Goal: Information Seeking & Learning: Learn about a topic

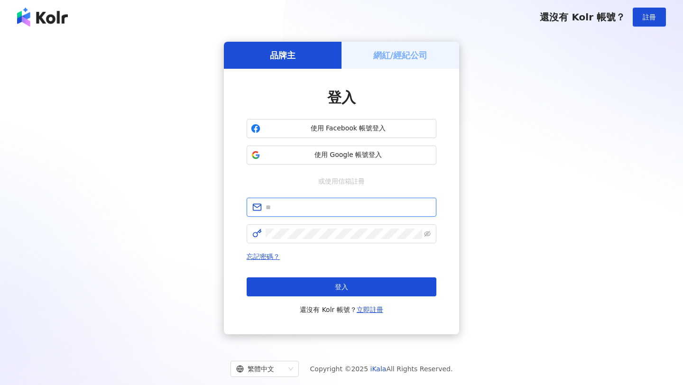
click at [323, 207] on input "text" at bounding box center [348, 207] width 165 height 10
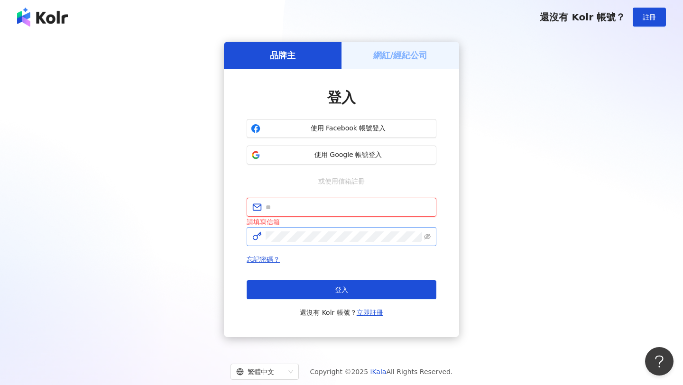
type input "**********"
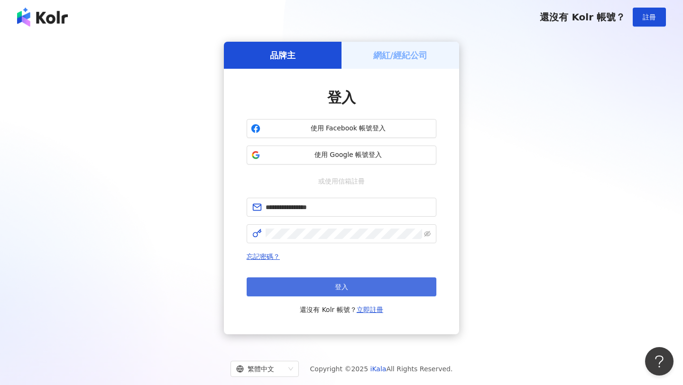
click at [392, 286] on button "登入" at bounding box center [342, 286] width 190 height 19
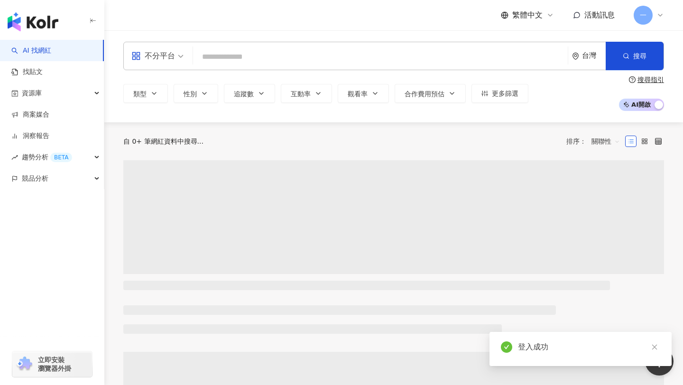
click at [258, 60] on input "search" at bounding box center [380, 57] width 367 height 18
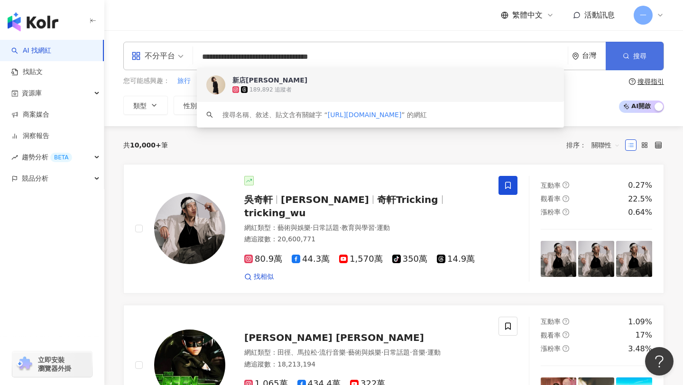
type input "**********"
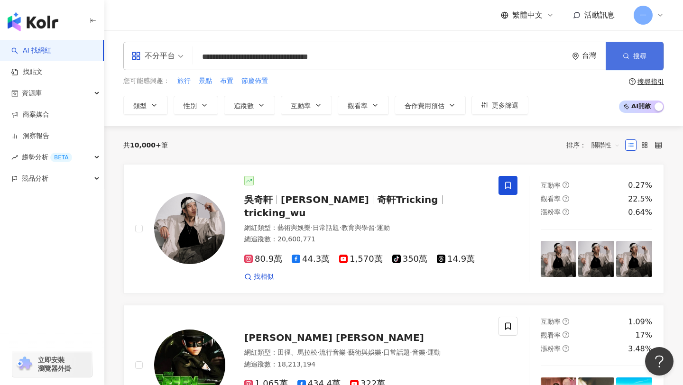
click at [620, 54] on button "搜尋" at bounding box center [635, 56] width 58 height 28
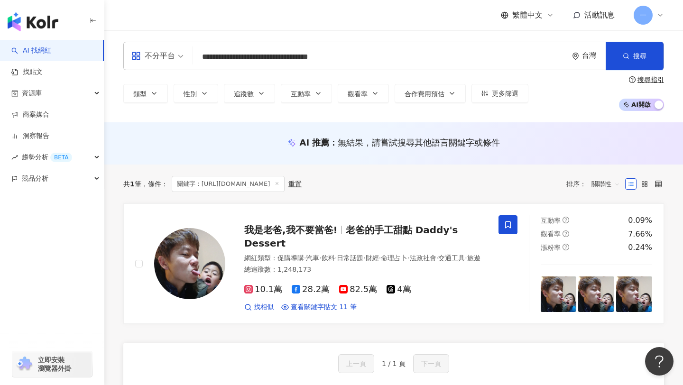
click at [352, 57] on input "**********" at bounding box center [380, 57] width 367 height 18
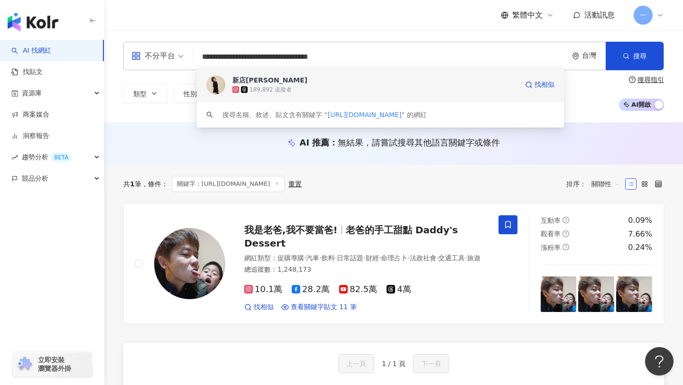
click at [247, 74] on div "新店蔡依林 189,892 追蹤者 找相似" at bounding box center [380, 85] width 367 height 34
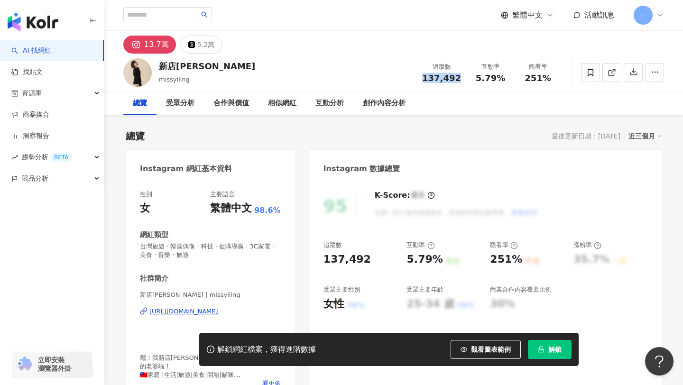
drag, startPoint x: 421, startPoint y: 78, endPoint x: 459, endPoint y: 75, distance: 38.5
click at [459, 75] on div "追蹤數 137,492" at bounding box center [441, 72] width 50 height 20
copy span "137,492"
click at [179, 18] on input "search" at bounding box center [160, 14] width 74 height 15
paste input "**********"
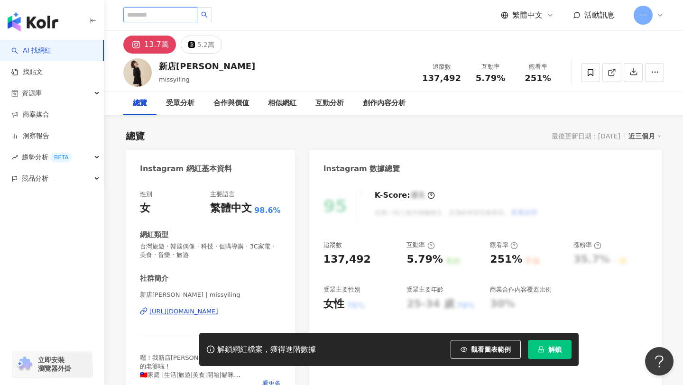
type input "**********"
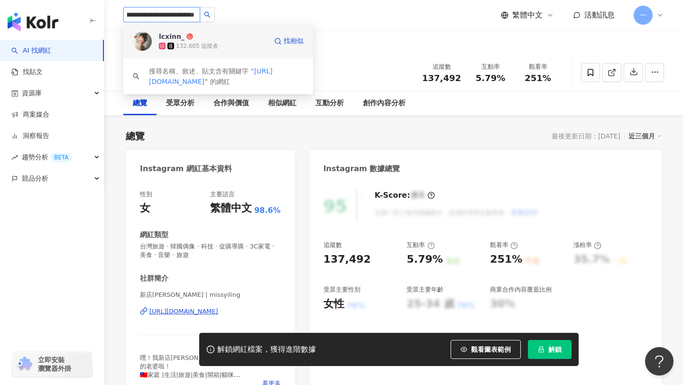
click at [213, 45] on div "132,605 追蹤者" at bounding box center [197, 46] width 42 height 8
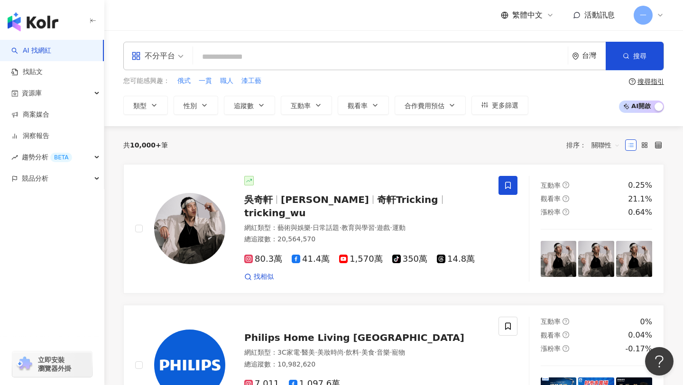
click at [325, 58] on input "search" at bounding box center [380, 57] width 367 height 18
type input "**********"
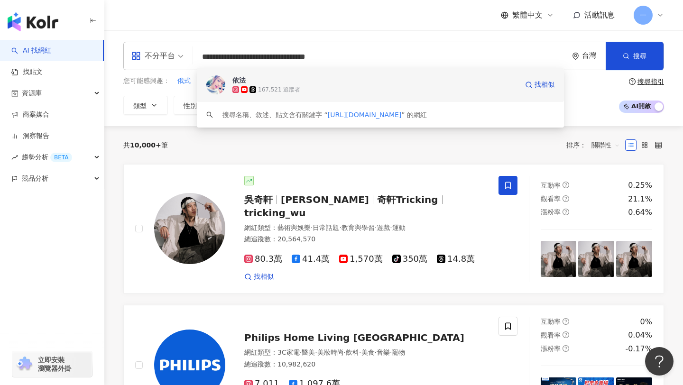
click at [302, 83] on span "依法" at bounding box center [375, 79] width 286 height 9
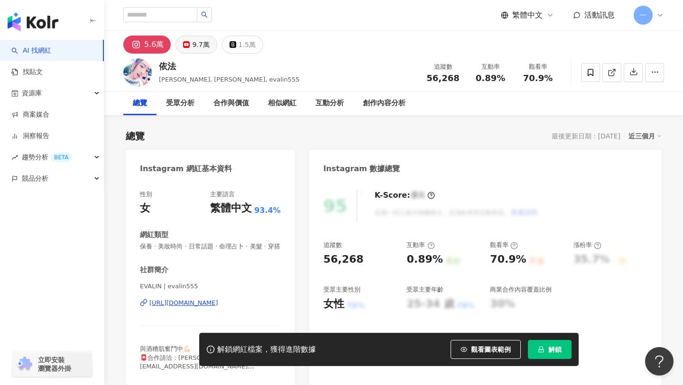
click at [201, 46] on div "9.7萬" at bounding box center [200, 44] width 17 height 13
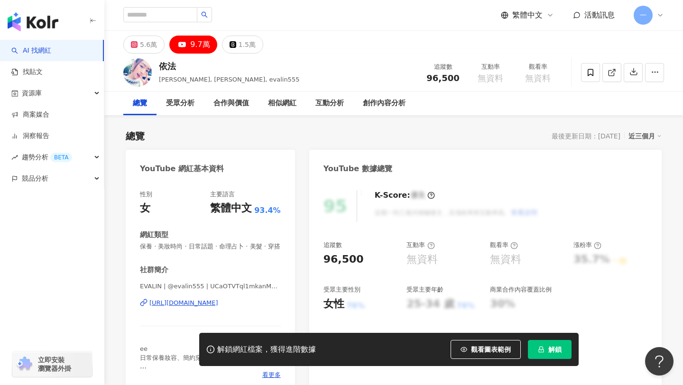
click at [218, 305] on div "[URL][DOMAIN_NAME]" at bounding box center [183, 303] width 69 height 9
click at [152, 47] on div "5.6萬" at bounding box center [148, 44] width 17 height 13
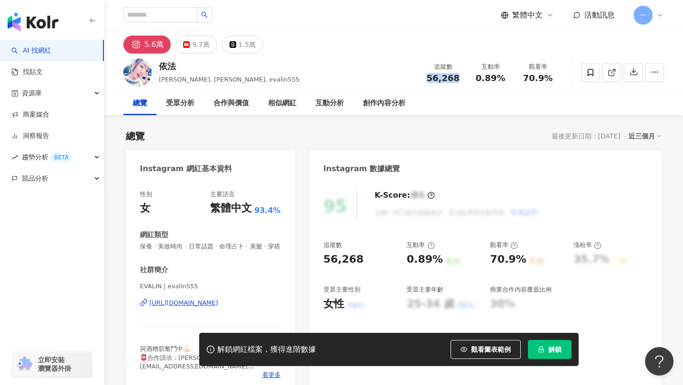
drag, startPoint x: 429, startPoint y: 76, endPoint x: 464, endPoint y: 75, distance: 35.1
click at [464, 75] on div "追蹤數 56,268" at bounding box center [442, 72] width 47 height 20
click at [190, 51] on button "9.7萬" at bounding box center [196, 45] width 41 height 18
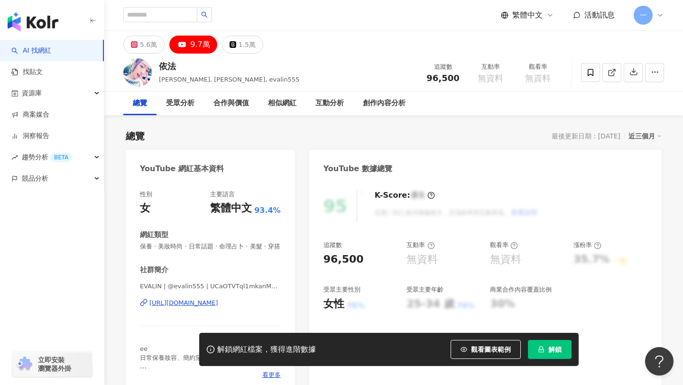
click at [204, 303] on div "https://www.youtube.com/channel/UCaOTVTql1mkanMgVzTUG03Q" at bounding box center [183, 303] width 69 height 9
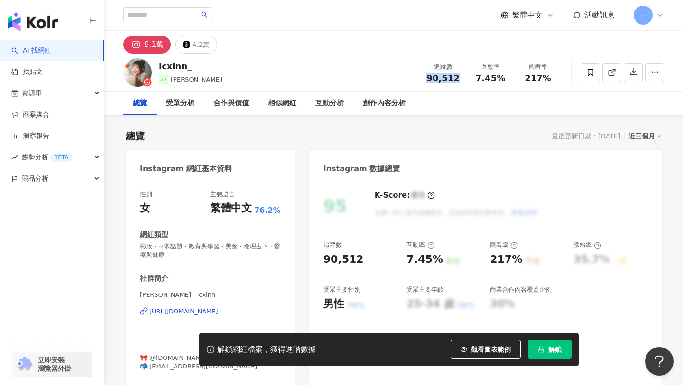
drag, startPoint x: 431, startPoint y: 78, endPoint x: 456, endPoint y: 77, distance: 24.7
click at [456, 77] on span "90,512" at bounding box center [442, 78] width 33 height 10
copy span "90,512"
click at [203, 47] on div "4.2萬" at bounding box center [200, 44] width 17 height 13
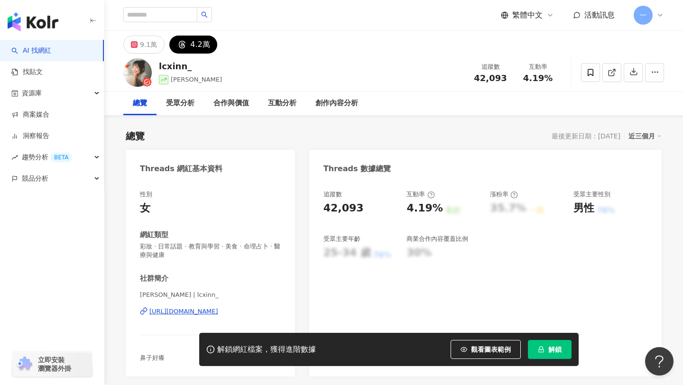
click at [236, 306] on div "[PERSON_NAME] | lcxinn_ [URL][DOMAIN_NAME]" at bounding box center [210, 318] width 141 height 55
click at [218, 314] on div "[URL][DOMAIN_NAME]" at bounding box center [183, 311] width 69 height 9
click at [146, 38] on div "9.1萬" at bounding box center [148, 44] width 17 height 13
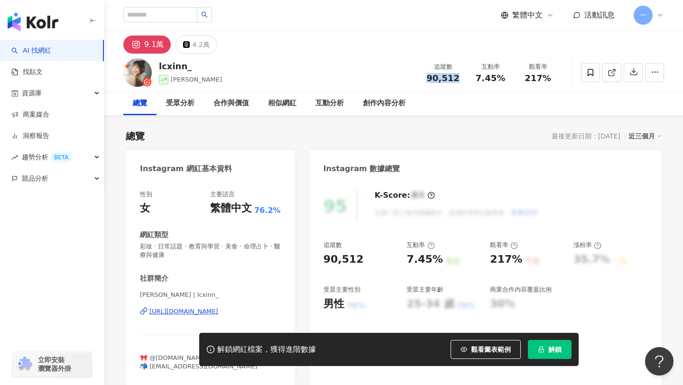
drag, startPoint x: 427, startPoint y: 75, endPoint x: 456, endPoint y: 75, distance: 28.9
click at [456, 75] on div "90,512" at bounding box center [443, 78] width 36 height 9
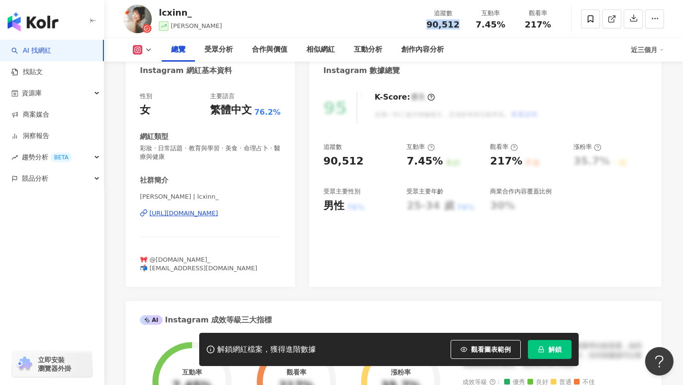
scroll to position [106, 0]
